Goal: Find specific page/section: Find specific page/section

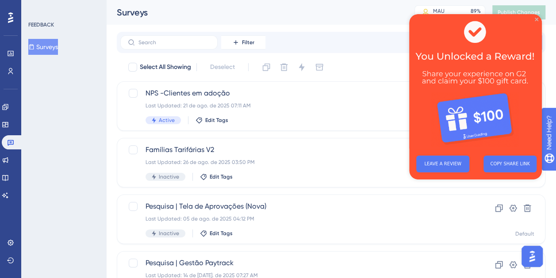
click at [537, 18] on icon "Close Preview" at bounding box center [537, 20] width 4 height 4
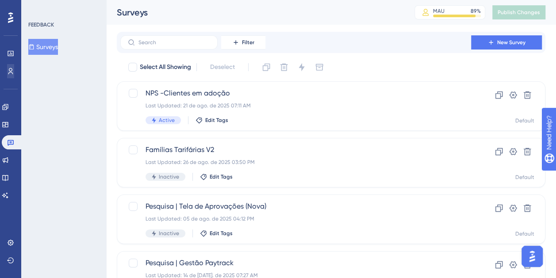
click at [14, 67] on div "Users" at bounding box center [10, 71] width 7 height 14
click at [14, 67] on link at bounding box center [10, 71] width 7 height 14
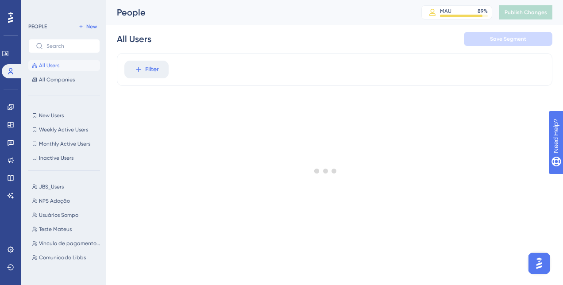
click at [150, 63] on div at bounding box center [325, 170] width 474 height 221
click at [158, 67] on span "Filter" at bounding box center [152, 69] width 14 height 11
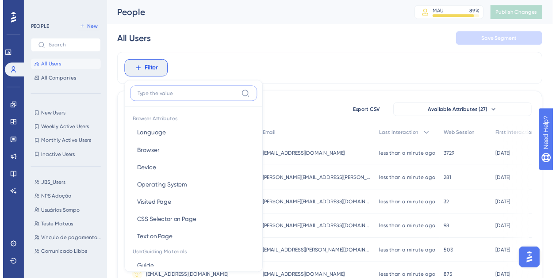
scroll to position [41, 0]
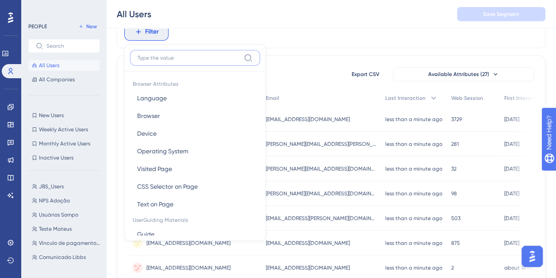
click at [156, 60] on input at bounding box center [189, 57] width 103 height 7
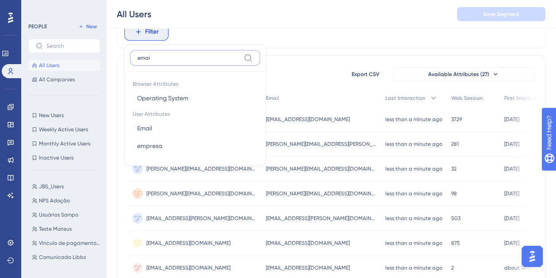
type input "email"
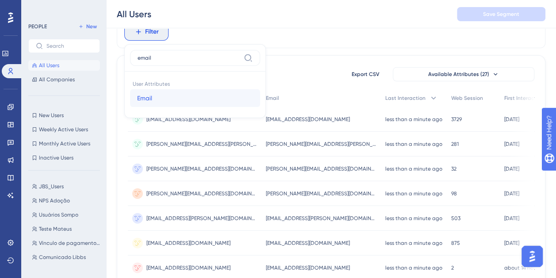
click at [173, 97] on button "Email Email" at bounding box center [195, 98] width 130 height 18
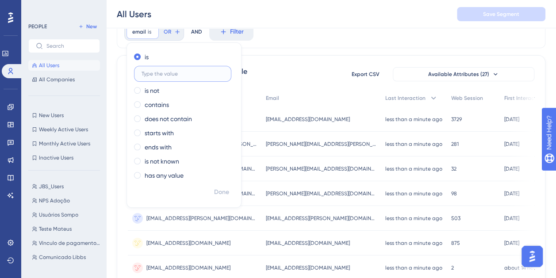
paste input "[EMAIL_ADDRESS][DOMAIN_NAME]"
type input "[EMAIL_ADDRESS][DOMAIN_NAME]"
click at [223, 195] on span "Done" at bounding box center [221, 192] width 15 height 11
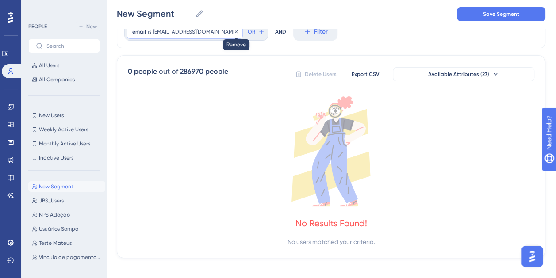
click at [234, 30] on icon at bounding box center [236, 31] width 5 height 5
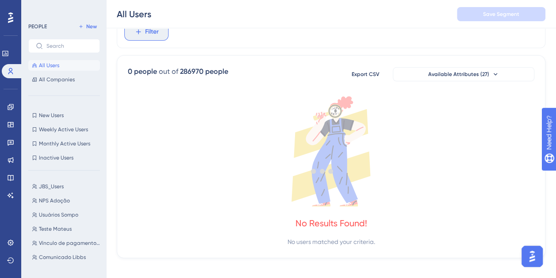
click at [145, 32] on span "Filter" at bounding box center [152, 32] width 14 height 11
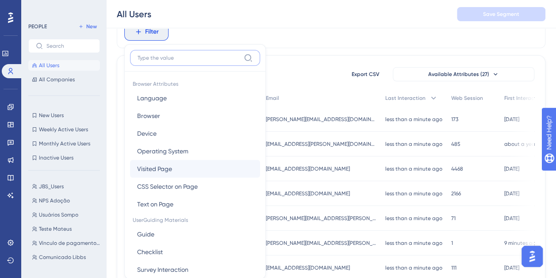
scroll to position [64, 0]
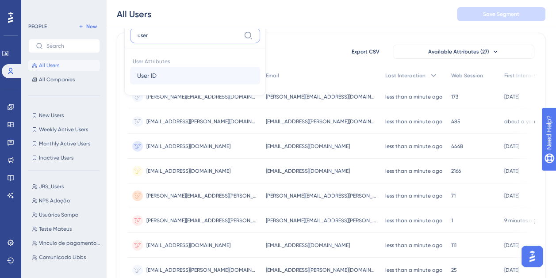
type input "user"
click at [165, 74] on button "User ID User ID" at bounding box center [195, 76] width 130 height 18
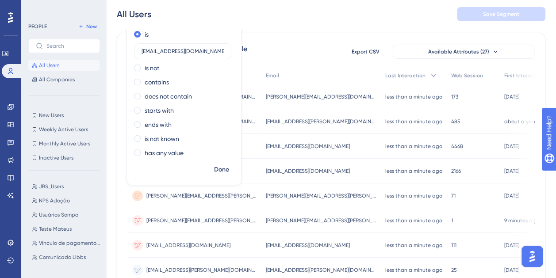
type input "[EMAIL_ADDRESS][DOMAIN_NAME]"
click at [222, 165] on span "Done" at bounding box center [221, 170] width 15 height 11
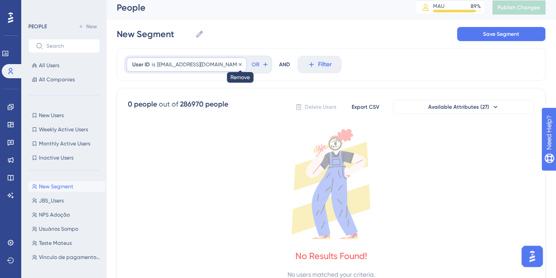
scroll to position [0, 0]
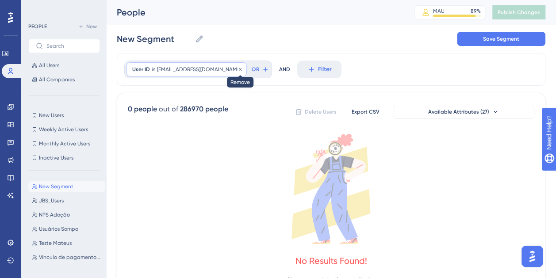
click at [238, 68] on icon at bounding box center [240, 69] width 5 height 5
